Goal: Task Accomplishment & Management: Use online tool/utility

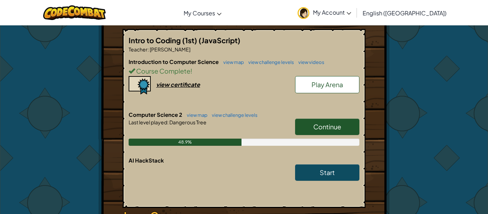
scroll to position [145, 0]
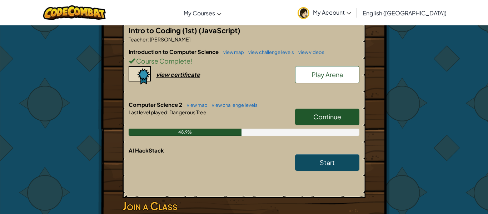
click at [330, 122] on link "Continue" at bounding box center [327, 117] width 64 height 16
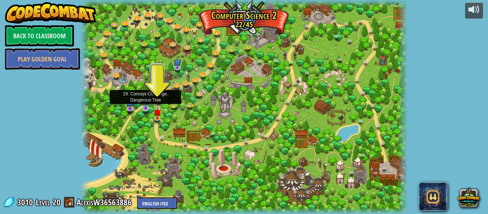
click at [147, 108] on img at bounding box center [145, 100] width 7 height 17
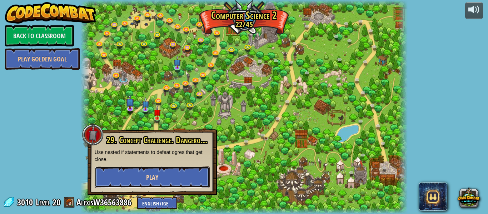
click at [171, 180] on button "Play" at bounding box center [152, 176] width 115 height 21
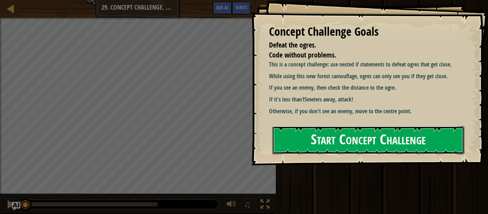
click at [303, 147] on button "Start Concept Challenge" at bounding box center [368, 140] width 192 height 28
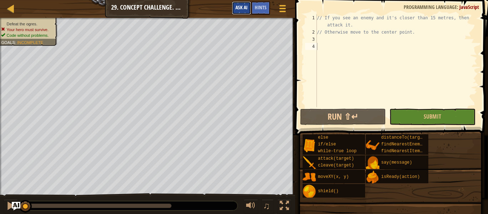
click at [246, 11] on button "Ask AI" at bounding box center [241, 7] width 19 height 13
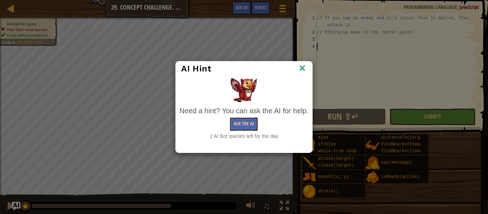
click at [305, 66] on img at bounding box center [301, 68] width 9 height 11
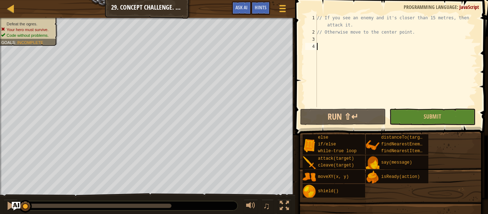
click at [345, 57] on div "// If you see an enemy and it's closer than 15 metres, then attack it. // Other…" at bounding box center [396, 71] width 162 height 114
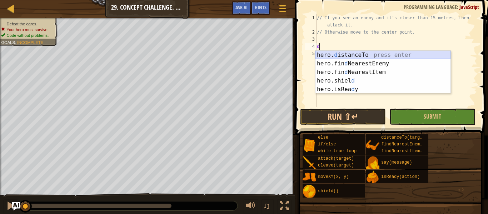
click at [357, 53] on div "hero. d istanceTo press enter hero.fin d NearestEnemy press enter hero.fin d Ne…" at bounding box center [382, 81] width 135 height 60
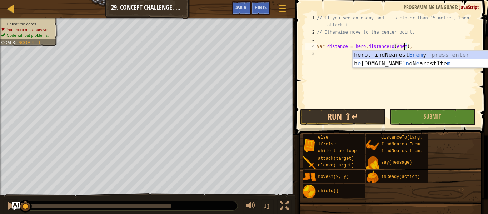
type textarea "var distance = hero.distanceTo(enemy);"
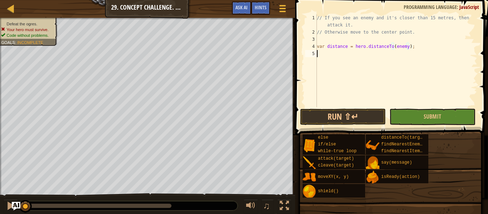
click at [338, 57] on div "// If you see an enemy and it's closer than 15 metres, then attack it. // Other…" at bounding box center [396, 71] width 162 height 114
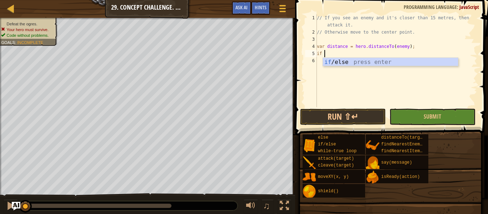
scroll to position [3, 1]
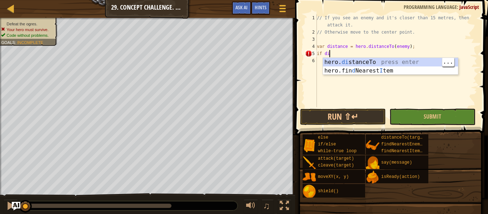
click at [403, 63] on div "hero. di stanceTo press enter hero.fin d Nearest I tem press enter" at bounding box center [390, 75] width 135 height 34
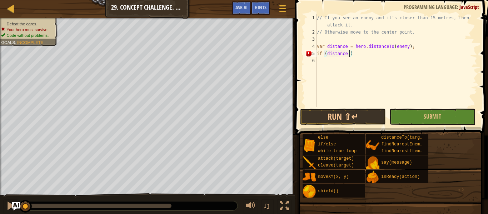
scroll to position [3, 5]
type textarea "if (distance < 15)"
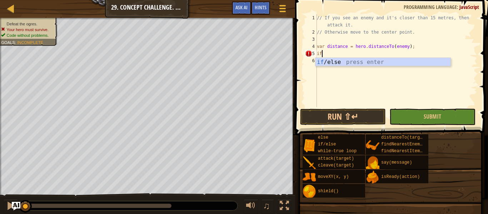
type textarea "i"
type textarea "var distance = hero.distanceTo(enemy);"
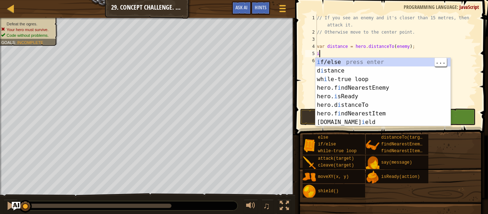
click at [380, 61] on div "i f/else press enter d i stance press enter wh i le-true loop press enter hero.…" at bounding box center [382, 101] width 135 height 86
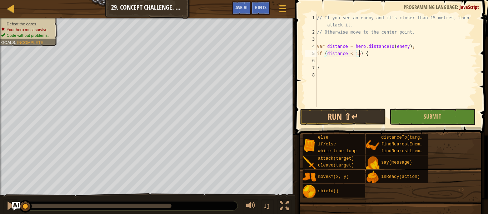
scroll to position [3, 6]
click at [360, 66] on div "// If you see an enemy and it's closer than 15 metres, then attack it. // Other…" at bounding box center [396, 71] width 162 height 114
type textarea "}"
click at [351, 63] on div "// If you see an enemy and it's closer than 15 metres, then attack it. // Other…" at bounding box center [396, 71] width 162 height 114
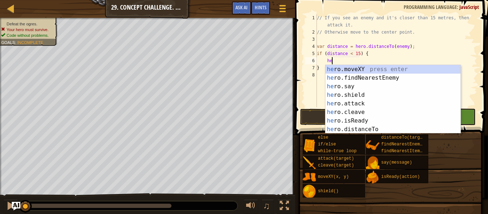
scroll to position [3, 2]
click at [371, 104] on div "her o.moveXY press enter her o.findNearestEnemy press enter her o.say press ent…" at bounding box center [392, 108] width 135 height 86
type textarea "hero.attack(enemy);"
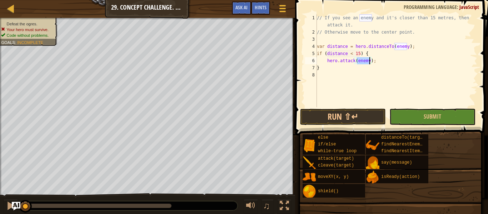
click at [367, 74] on div "// If you see an enemy and it's closer than 15 metres, then attack it. // Other…" at bounding box center [396, 71] width 162 height 114
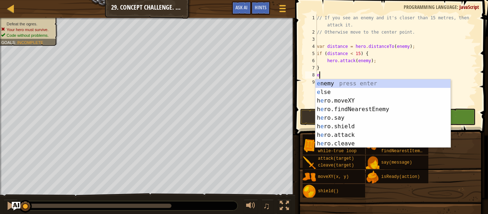
type textarea "el"
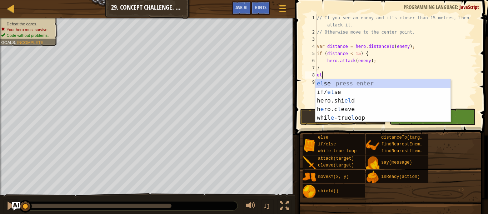
click at [388, 82] on div "el se press enter if/ el se press enter hero.shi el d press enter h e ro.c l ea…" at bounding box center [382, 109] width 135 height 60
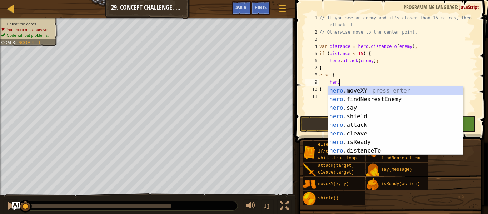
scroll to position [3, 3]
click at [409, 90] on div "hero. moveXY press enter hero. findNearestEnemy press enter hero. say press ent…" at bounding box center [395, 129] width 135 height 86
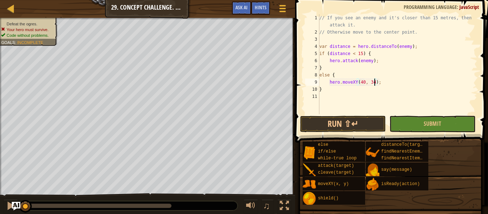
scroll to position [3, 8]
type textarea "hero.moveXY(40, 34);"
click at [353, 125] on button "Run ⇧↵" at bounding box center [343, 124] width 86 height 16
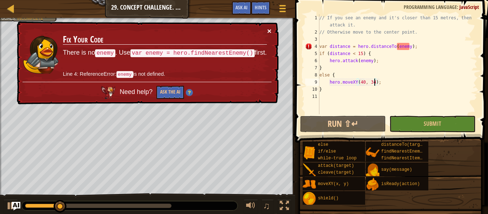
click at [269, 29] on button "×" at bounding box center [269, 30] width 4 height 7
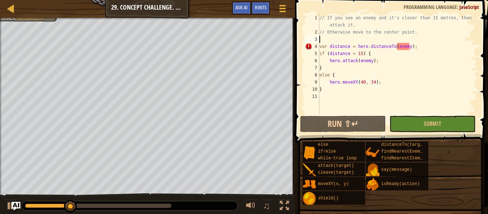
click at [352, 39] on div "// If you see an enemy and it's closer than 15 metres, then attack it. // Other…" at bounding box center [397, 74] width 159 height 121
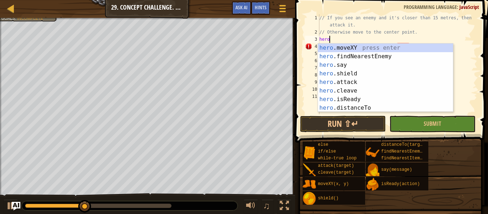
type textarea "hero."
click at [399, 56] on div "hero. moveXY press enter hero. findNearestEnemy press enter hero. say press ent…" at bounding box center [385, 87] width 135 height 86
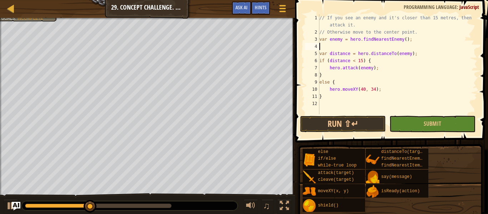
scroll to position [3, 0]
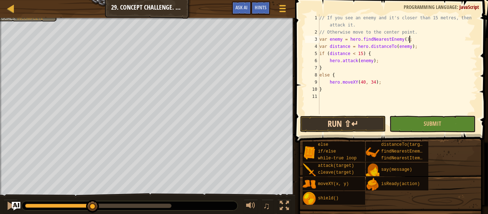
type textarea "var enemy = hero.findNearestEnemy();"
click at [343, 125] on button "Run ⇧↵" at bounding box center [343, 124] width 86 height 16
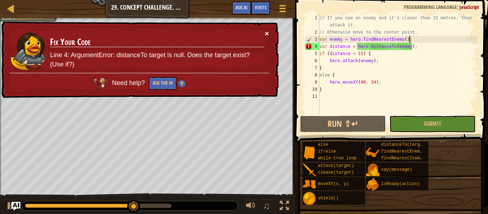
click at [265, 30] on button "×" at bounding box center [267, 33] width 4 height 7
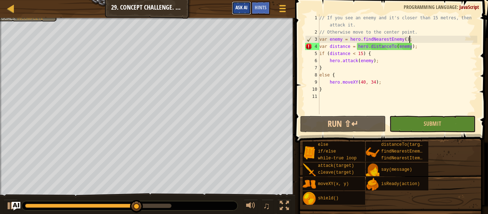
click at [244, 6] on span "Ask AI" at bounding box center [241, 7] width 12 height 7
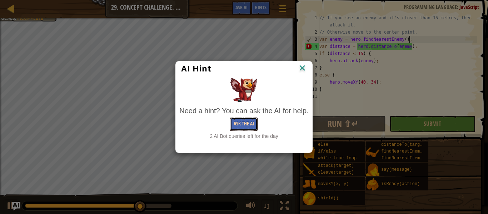
click at [248, 124] on button "Ask the AI" at bounding box center [243, 123] width 27 height 13
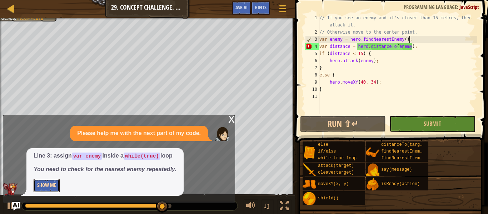
click at [51, 186] on button "Show Me" at bounding box center [47, 185] width 26 height 13
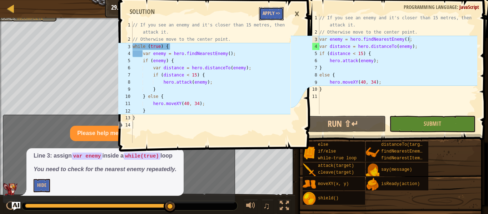
click at [274, 13] on button "Apply =>" at bounding box center [271, 13] width 25 height 13
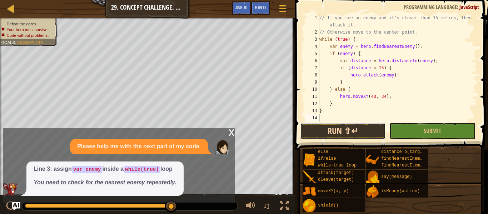
click at [364, 129] on button "Run ⇧↵" at bounding box center [343, 131] width 86 height 16
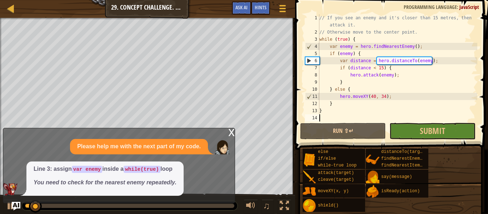
click at [225, 133] on div "x Please help me with the next part of my code. Line 3: assign var enemy inside…" at bounding box center [119, 165] width 232 height 75
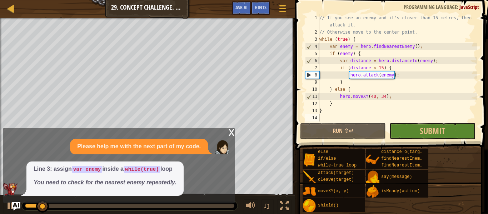
click at [233, 135] on div "x" at bounding box center [231, 131] width 6 height 7
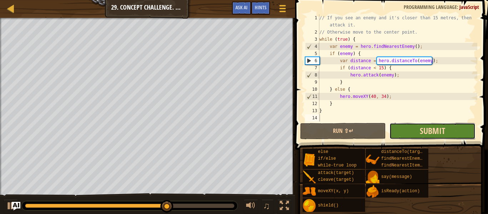
click at [421, 133] on span "Submit" at bounding box center [431, 130] width 25 height 11
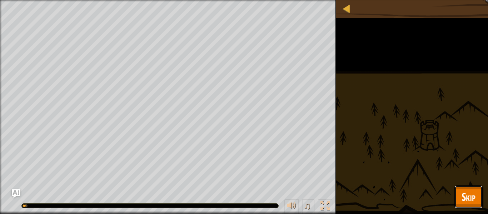
click at [458, 195] on button "Skip" at bounding box center [468, 196] width 28 height 23
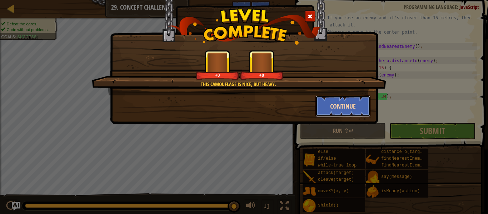
click at [346, 109] on button "Continue" at bounding box center [342, 105] width 55 height 21
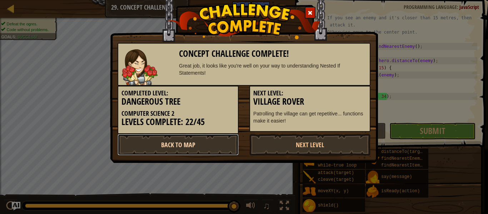
click at [215, 153] on link "Back to Map" at bounding box center [177, 144] width 121 height 21
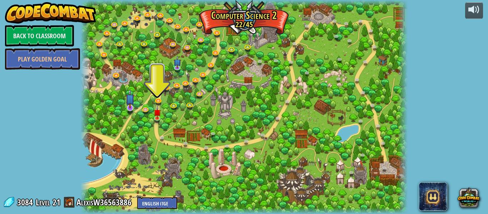
click at [128, 108] on img at bounding box center [130, 99] width 9 height 20
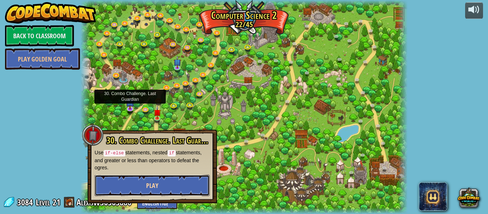
click at [151, 185] on span "Play" at bounding box center [152, 185] width 12 height 9
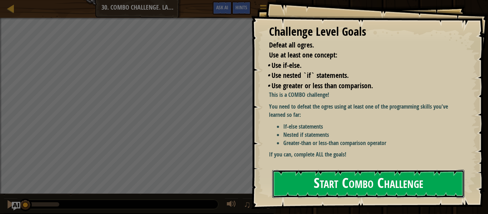
click at [344, 170] on button "Start Combo Challenge" at bounding box center [368, 184] width 192 height 28
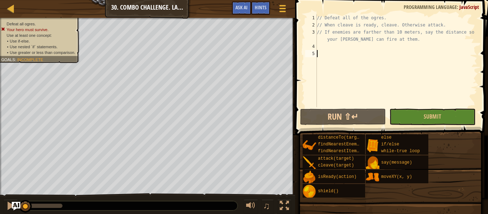
type textarea "w"
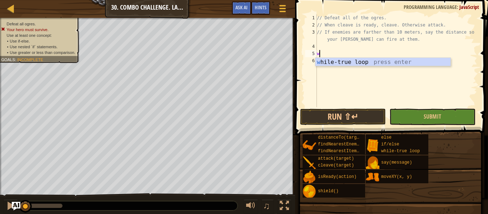
scroll to position [3, 0]
click at [371, 64] on div "w [PERSON_NAME]-true loop press enter" at bounding box center [382, 71] width 135 height 26
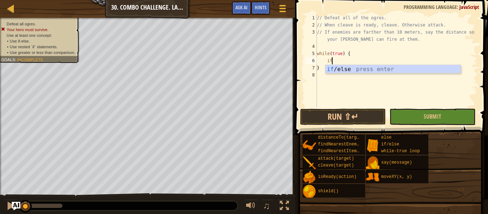
scroll to position [3, 2]
click at [366, 67] on div "if /else press enter" at bounding box center [392, 78] width 135 height 26
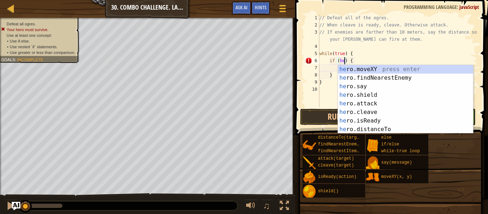
scroll to position [3, 4]
click at [386, 120] on div "her o.moveXY press enter her o.findNearestEnemy press enter her o.say press ent…" at bounding box center [405, 108] width 135 height 86
type textarea "if (hero.isReady("cleave")) {"
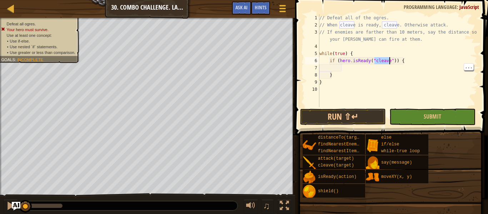
click at [356, 68] on div "// Defeat all of the ogres. // When cleave is ready, cleave. Otherwise attack. …" at bounding box center [397, 67] width 159 height 107
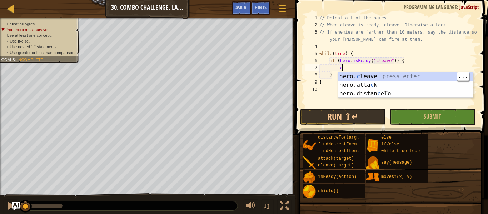
click at [396, 75] on div "hero. c leave press enter hero.[PERSON_NAME] press enter hero.distan c eTo pres…" at bounding box center [405, 93] width 135 height 43
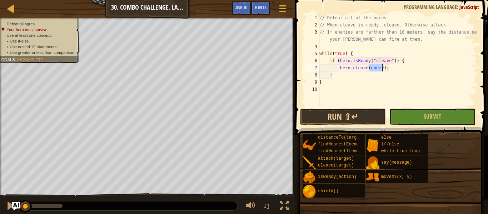
click at [364, 80] on div "// Defeat all of the ogres. // When cleave is ready, cleave. Otherwise attack. …" at bounding box center [397, 67] width 159 height 107
click at [374, 77] on div "// Defeat all of the ogres. // When cleave is ready, cleave. Otherwise attack. …" at bounding box center [397, 67] width 159 height 107
type textarea "}"
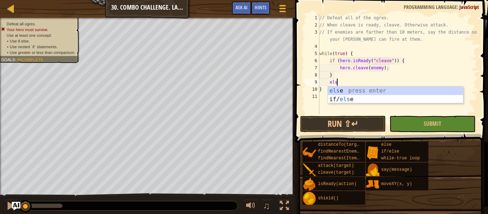
type textarea "else"
click at [371, 90] on div "else press enter if/ else press enter" at bounding box center [395, 103] width 135 height 34
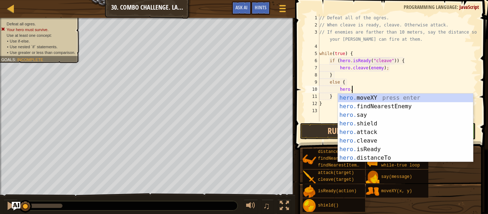
scroll to position [3, 4]
click at [377, 132] on div "hero. moveXY press enter hero. findNearestEnemy press enter hero. say press ent…" at bounding box center [405, 137] width 135 height 86
type textarea "hero.attack(enemy);"
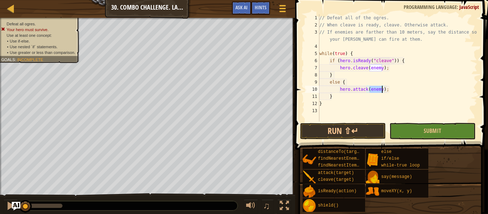
click at [414, 87] on div "// Defeat all of the ogres. // When cleave is ready, cleave. Otherwise attack. …" at bounding box center [397, 74] width 159 height 121
click at [409, 92] on div "// Defeat all of the ogres. // When cleave is ready, cleave. Otherwise attack. …" at bounding box center [397, 74] width 159 height 121
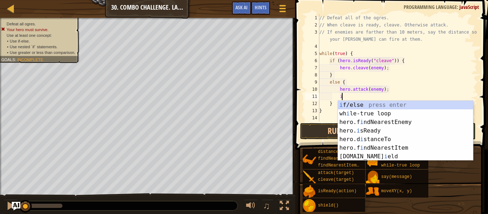
scroll to position [3, 3]
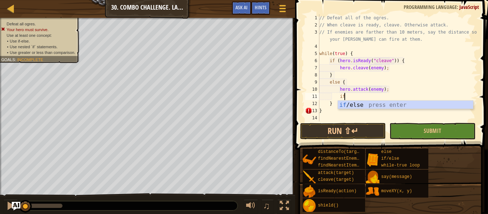
click at [397, 103] on div "if /else press enter" at bounding box center [405, 114] width 135 height 26
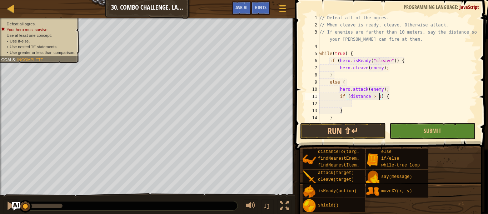
type textarea "if (distance > 10) {"
click at [366, 106] on div "// Defeat all of the ogres. // When cleave is ready, cleave. Otherwise attack. …" at bounding box center [397, 74] width 159 height 121
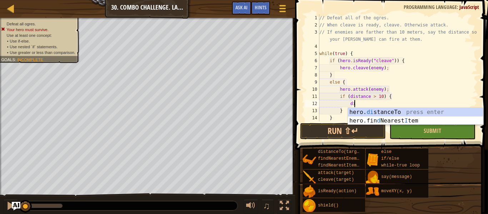
scroll to position [3, 5]
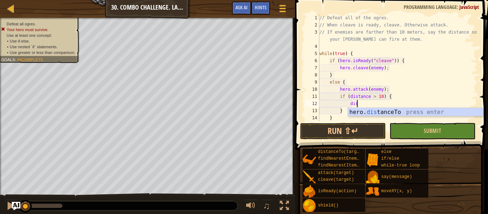
click at [405, 111] on div "hero. dis tanceTo press enter" at bounding box center [415, 121] width 135 height 26
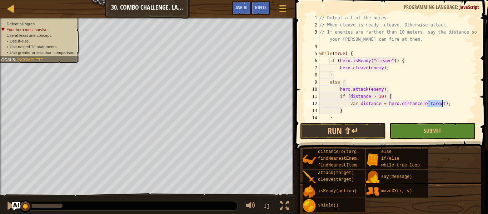
click at [379, 103] on div "// Defeat all of the ogres. // When cleave is ready, cleave. Otherwise attack. …" at bounding box center [397, 74] width 159 height 121
click at [441, 113] on div "// Defeat all of the ogres. // When cleave is ready, cleave. Otherwise attack. …" at bounding box center [397, 74] width 159 height 121
click at [437, 102] on div "// Defeat all of the ogres. // When cleave is ready, cleave. Otherwise attack. …" at bounding box center [397, 74] width 159 height 121
click at [369, 112] on div "// Defeat all of the ogres. // When cleave is ready, cleave. Otherwise attack. …" at bounding box center [397, 74] width 159 height 121
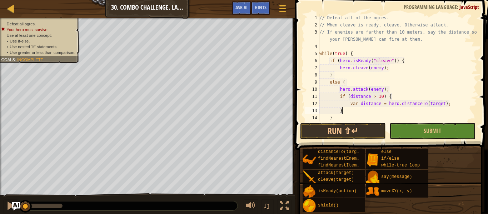
scroll to position [3, 3]
click at [379, 102] on div "// Defeat all of the ogres. // When cleave is ready, cleave. Otherwise attack. …" at bounding box center [397, 74] width 159 height 121
click at [440, 104] on div "// Defeat all of the ogres. // When cleave is ready, cleave. Otherwise attack. …" at bounding box center [397, 74] width 159 height 121
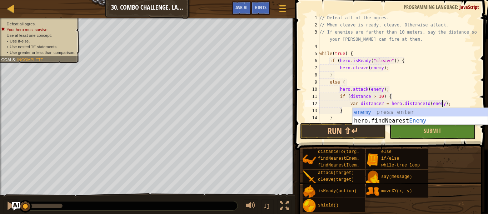
click at [466, 85] on div "// Defeat all of the ogres. // When cleave is ready, cleave. Otherwise attack. …" at bounding box center [397, 74] width 159 height 121
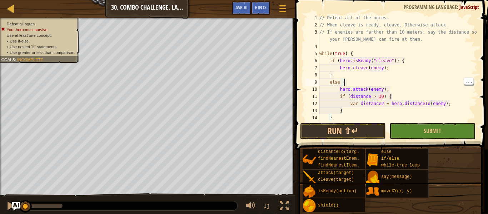
scroll to position [3, 3]
click at [454, 107] on div "// Defeat all of the ogres. // When cleave is ready, cleave. Otherwise attack. …" at bounding box center [397, 74] width 159 height 121
type textarea "var distance2 = hero.distanceTo(enemy);"
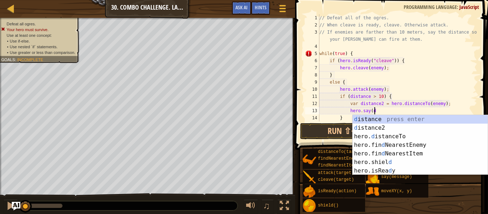
scroll to position [3, 7]
click at [394, 131] on div "d istance press enter d istance2 press enter hero. d istanceTo press enter hero…" at bounding box center [419, 153] width 135 height 77
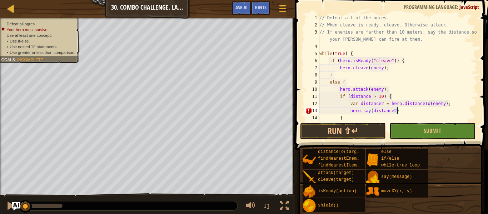
scroll to position [3, 11]
click at [371, 126] on button "Run ⇧↵" at bounding box center [343, 131] width 86 height 16
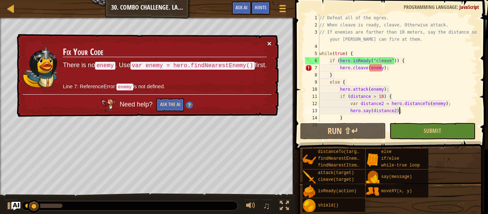
click at [269, 46] on button "×" at bounding box center [269, 43] width 4 height 7
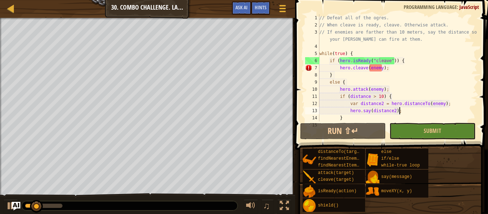
click at [377, 53] on div "// Defeat all of the ogres. // When cleave is ready, cleave. Otherwise attack. …" at bounding box center [397, 74] width 159 height 121
type textarea "while(true) {"
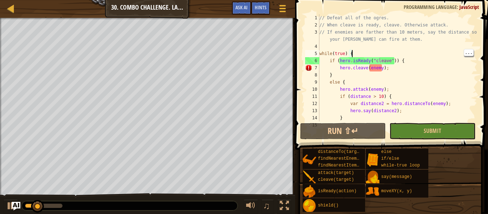
scroll to position [3, 4]
click at [411, 56] on div "// Defeat all of the ogres. // When cleave is ready, cleave. Otherwise attack. …" at bounding box center [397, 74] width 159 height 121
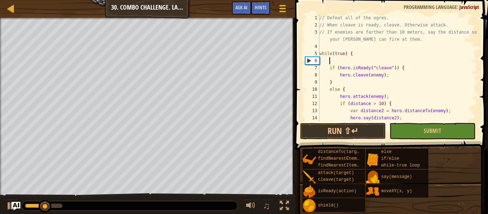
type textarea "h"
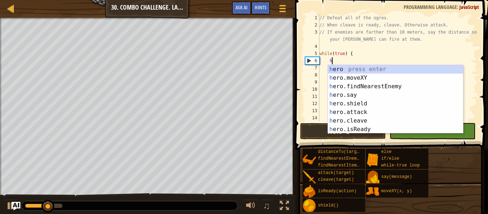
click at [381, 85] on div "h ero press enter h ero.moveXY press enter h ero.findNearestEnemy press enter h…" at bounding box center [395, 108] width 135 height 86
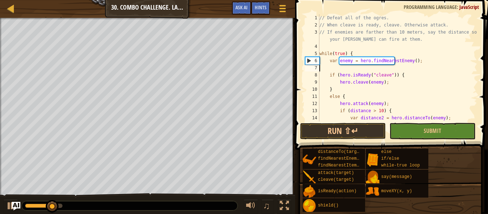
scroll to position [3, 0]
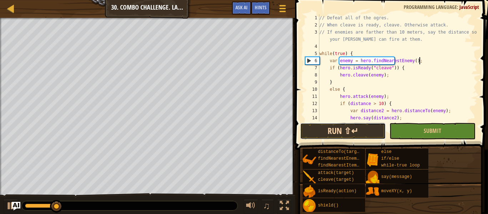
click at [350, 131] on button "Run ⇧↵" at bounding box center [343, 131] width 86 height 16
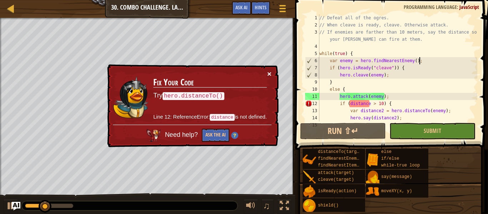
click at [268, 74] on button "×" at bounding box center [269, 73] width 4 height 7
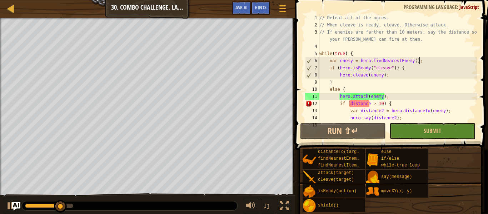
click at [360, 101] on div "// Defeat all of the ogres. // When cleave is ready, cleave. Otherwise attack. …" at bounding box center [397, 74] width 159 height 121
click at [305, 105] on div "12" at bounding box center [312, 103] width 14 height 7
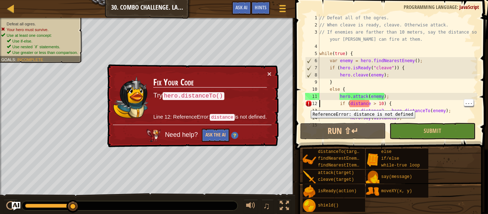
click at [209, 97] on code "hero.distanceTo()" at bounding box center [193, 96] width 62 height 8
click at [267, 73] on button "×" at bounding box center [269, 73] width 4 height 7
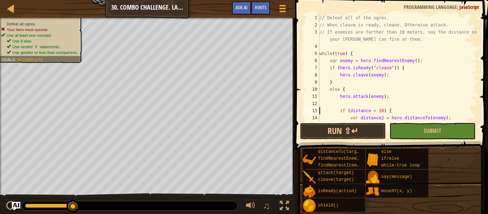
click at [377, 99] on div "// Defeat all of the ogres. // When cleave is ready, cleave. Otherwise attack. …" at bounding box center [397, 74] width 159 height 121
type textarea "hero.attack(enemy);"
click at [381, 106] on div "// Defeat all of the ogres. // When cleave is ready, cleave. Otherwise attack. …" at bounding box center [397, 74] width 159 height 121
type textarea "j"
type textarea "h"
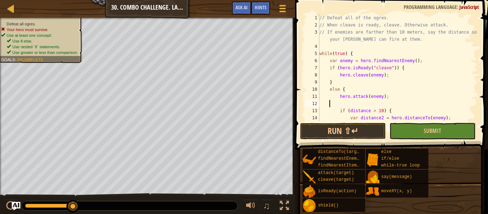
type textarea "hero.attack(enemy);"
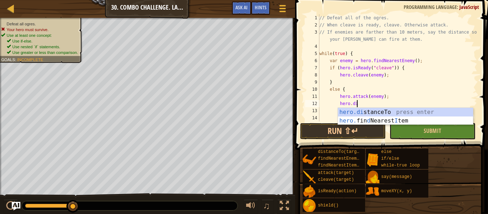
scroll to position [3, 5]
click at [408, 110] on div "hero.di stanceTo press enter hero. fin d Nearest I tem press enter" at bounding box center [405, 125] width 135 height 34
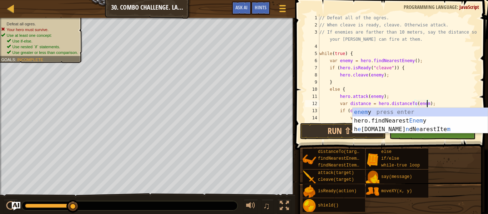
scroll to position [3, 16]
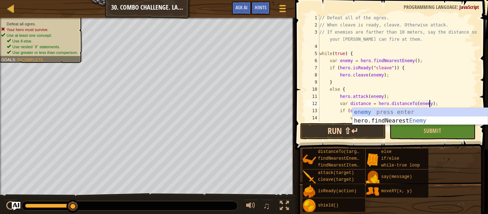
type textarea "var distance = hero.distanceTo(enemy);"
click at [338, 132] on button "Run ⇧↵" at bounding box center [343, 131] width 86 height 16
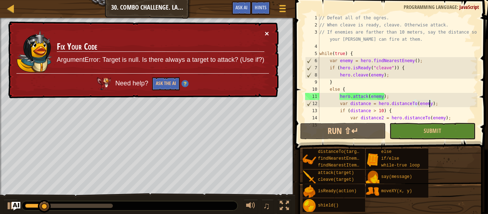
click at [268, 30] on button "×" at bounding box center [267, 33] width 4 height 7
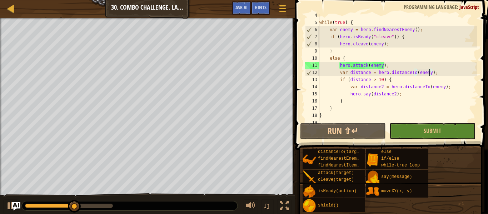
scroll to position [36, 0]
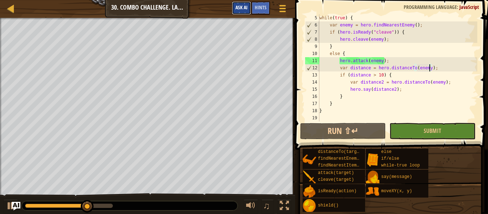
click at [242, 8] on span "Ask AI" at bounding box center [241, 7] width 12 height 7
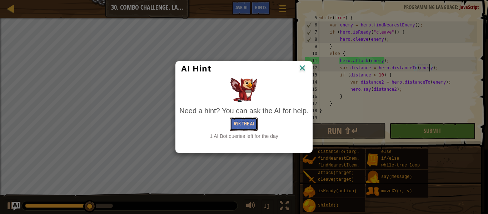
click at [247, 120] on button "Ask the AI" at bounding box center [243, 123] width 27 height 13
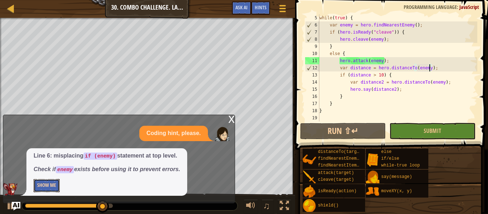
click at [48, 187] on button "Show Me" at bounding box center [47, 185] width 26 height 13
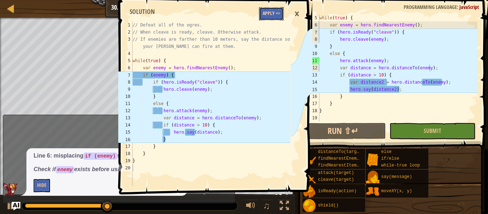
click at [271, 14] on button "Apply =>" at bounding box center [271, 13] width 25 height 13
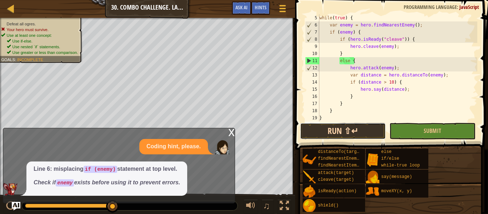
click at [356, 130] on button "Run ⇧↵" at bounding box center [343, 131] width 86 height 16
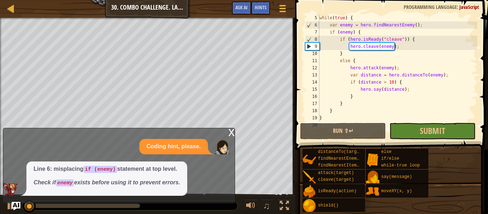
click at [231, 133] on div "x" at bounding box center [231, 131] width 6 height 7
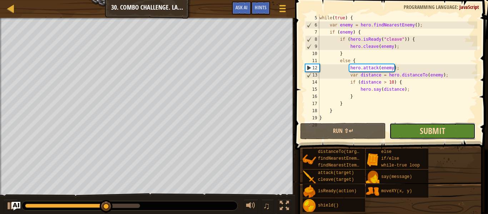
click at [441, 133] on span "Submit" at bounding box center [431, 130] width 25 height 11
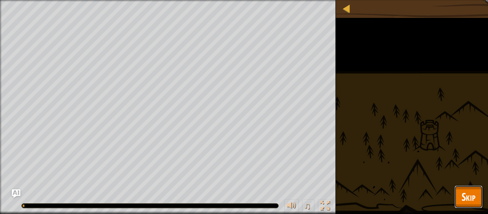
click at [466, 189] on button "Skip" at bounding box center [468, 196] width 28 height 23
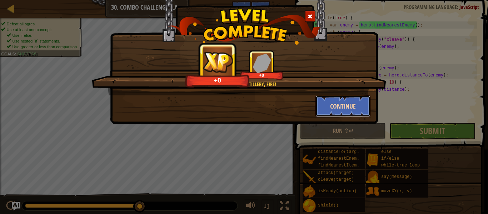
click at [341, 108] on button "Continue" at bounding box center [342, 105] width 55 height 21
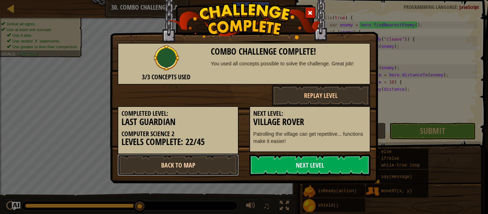
click at [215, 165] on link "Back to Map" at bounding box center [177, 164] width 121 height 21
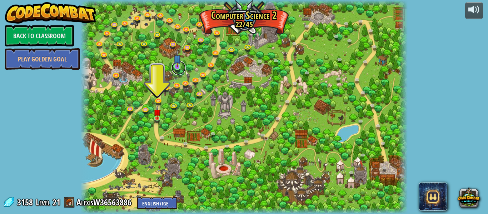
click at [181, 65] on link at bounding box center [178, 68] width 14 height 14
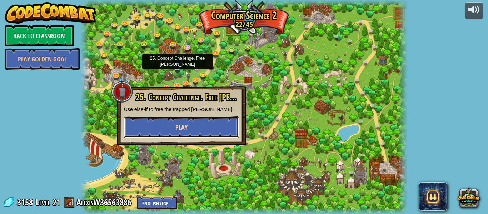
click at [186, 130] on span "Play" at bounding box center [181, 127] width 12 height 9
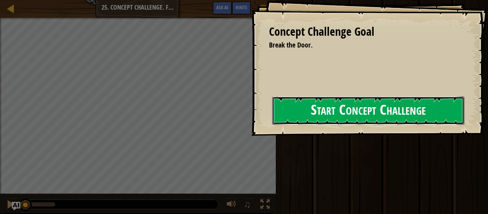
click at [302, 117] on button "Start Concept Challenge" at bounding box center [368, 110] width 192 height 28
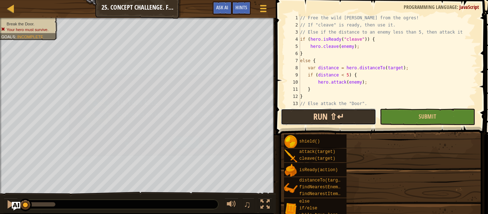
click at [312, 112] on button "Run ⇧↵" at bounding box center [328, 117] width 95 height 16
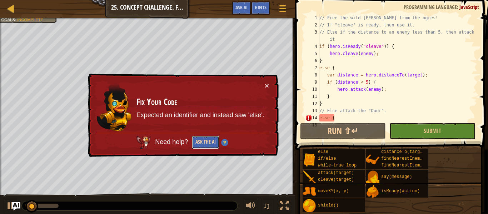
click at [208, 141] on button "Ask the AI" at bounding box center [205, 142] width 27 height 13
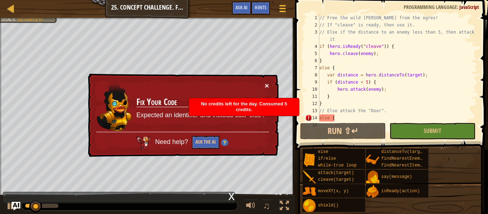
click at [268, 88] on button "×" at bounding box center [267, 85] width 4 height 7
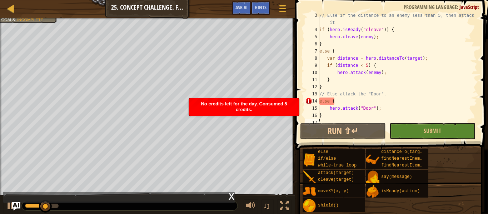
scroll to position [21, 0]
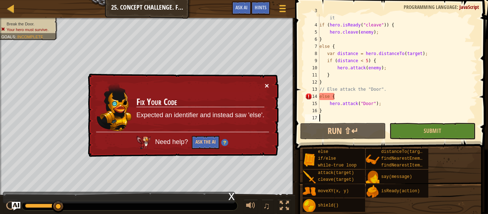
click at [268, 86] on button "×" at bounding box center [267, 85] width 4 height 7
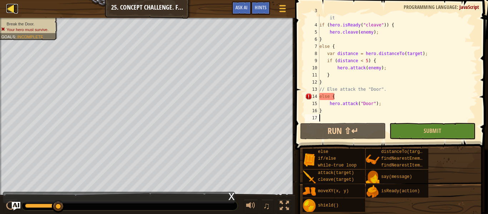
click at [10, 7] on div at bounding box center [10, 8] width 9 height 9
